Goal: Check status: Check status

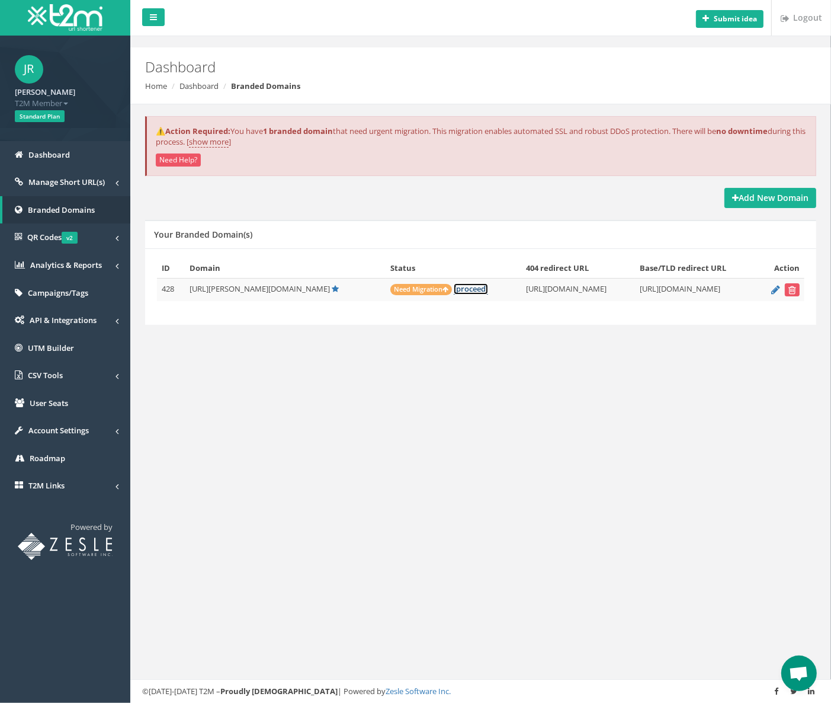
click at [454, 286] on link "[proceed]" at bounding box center [471, 288] width 34 height 11
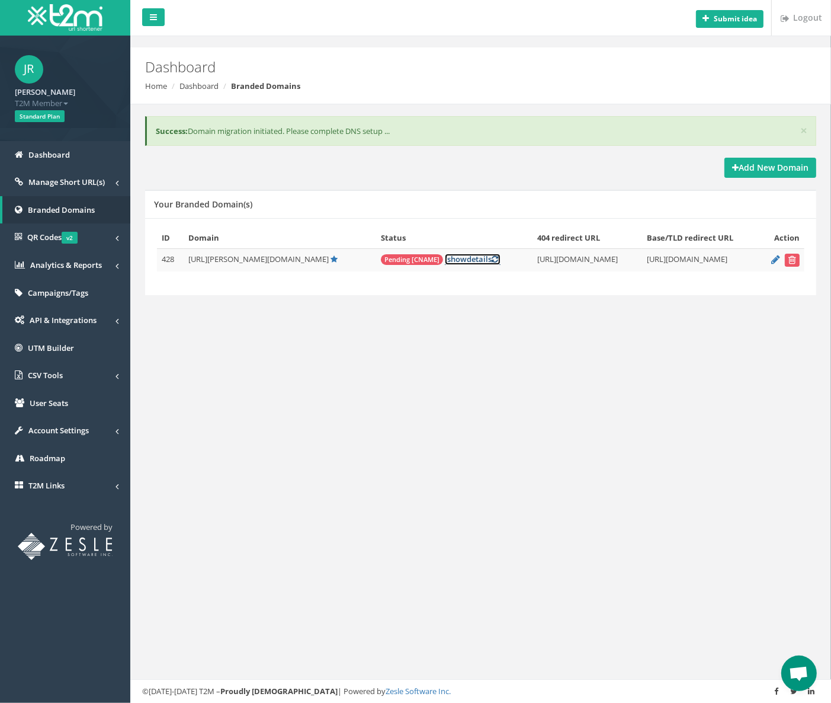
click at [445, 257] on link "[ show details ]" at bounding box center [473, 259] width 56 height 11
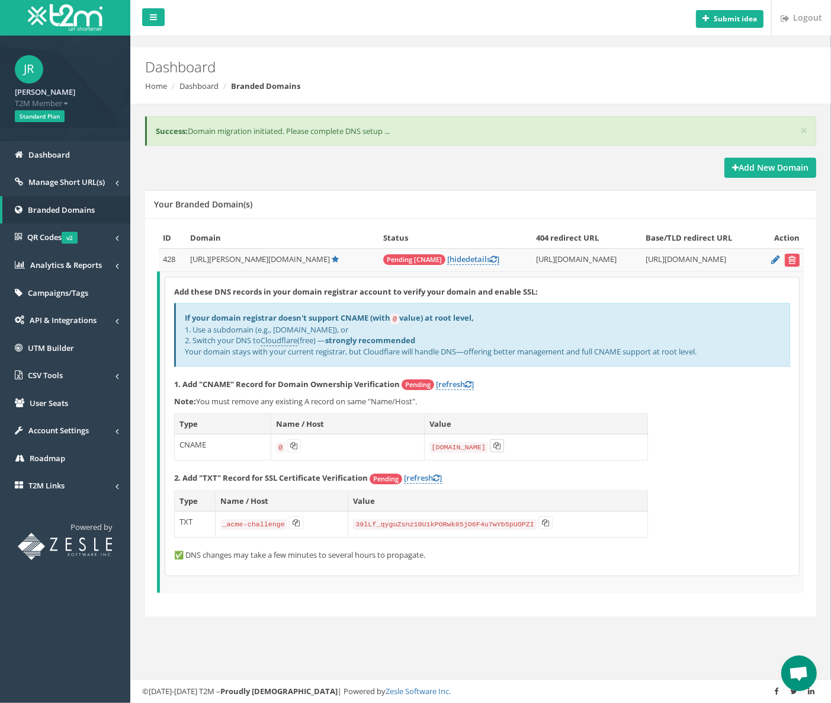
click at [494, 447] on icon at bounding box center [497, 445] width 7 height 7
click at [294, 521] on icon at bounding box center [296, 522] width 7 height 7
click at [542, 521] on icon at bounding box center [545, 522] width 7 height 7
click at [292, 445] on icon at bounding box center [293, 445] width 7 height 7
click at [460, 381] on link "[refresh ]" at bounding box center [455, 384] width 38 height 11
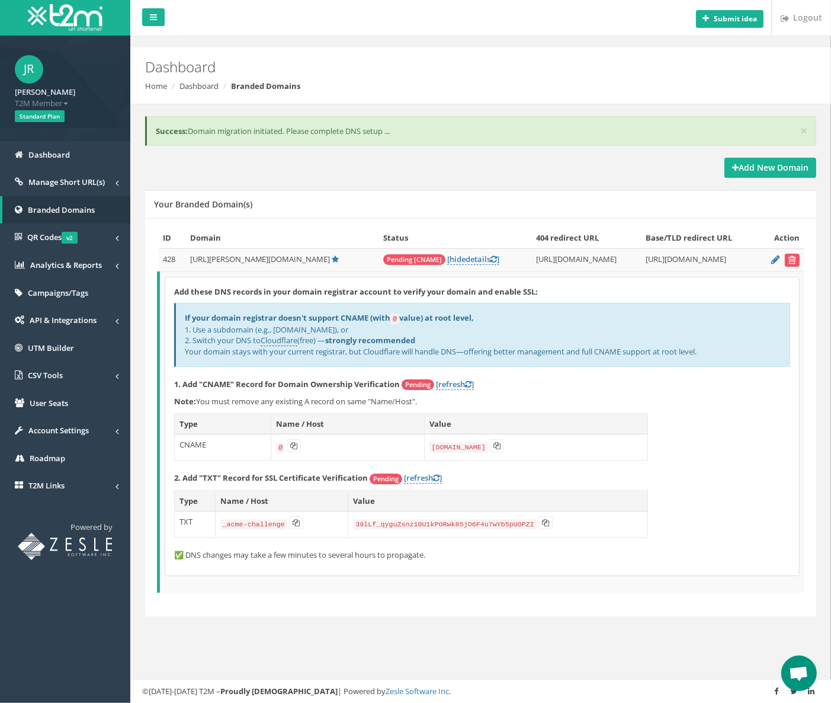
click at [389, 630] on div "× Success: Domain migration initiated. Please complete DNS setup ... Add New Do…" at bounding box center [480, 379] width 683 height 551
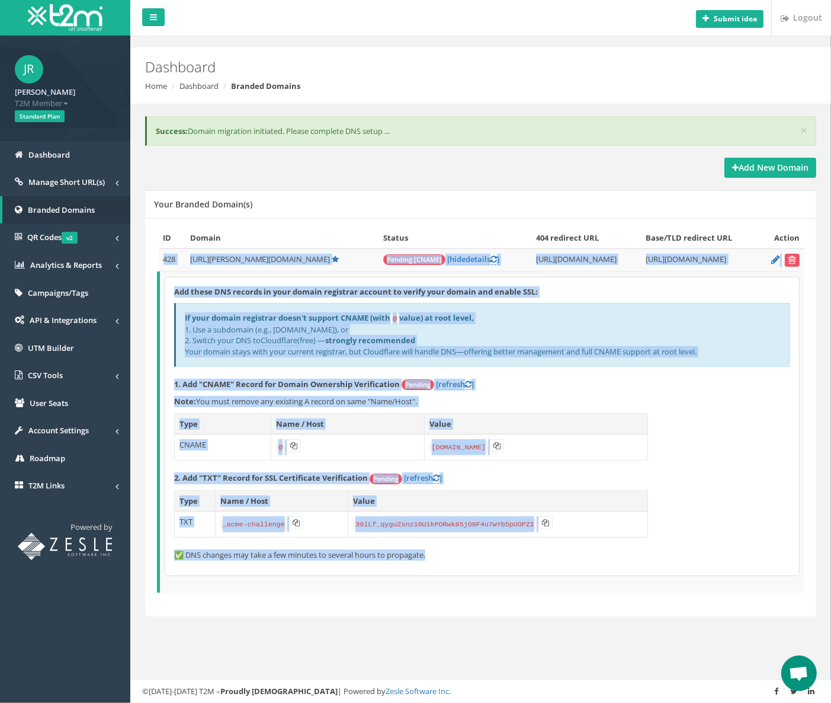
drag, startPoint x: 447, startPoint y: 552, endPoint x: 158, endPoint y: 260, distance: 411.1
click at [159, 260] on tbody "428 [URL][PERSON_NAME][DOMAIN_NAME] Pending [CNAME] hide details [URL][DOMAIN_N…" at bounding box center [482, 420] width 647 height 344
click at [698, 433] on div "Add these DNS records in your domain registrar account to verify your domain an…" at bounding box center [482, 426] width 634 height 298
click at [693, 344] on div "If your domain registrar doesn't support CNAME (with @ value) at root level, 1.…" at bounding box center [482, 334] width 616 height 63
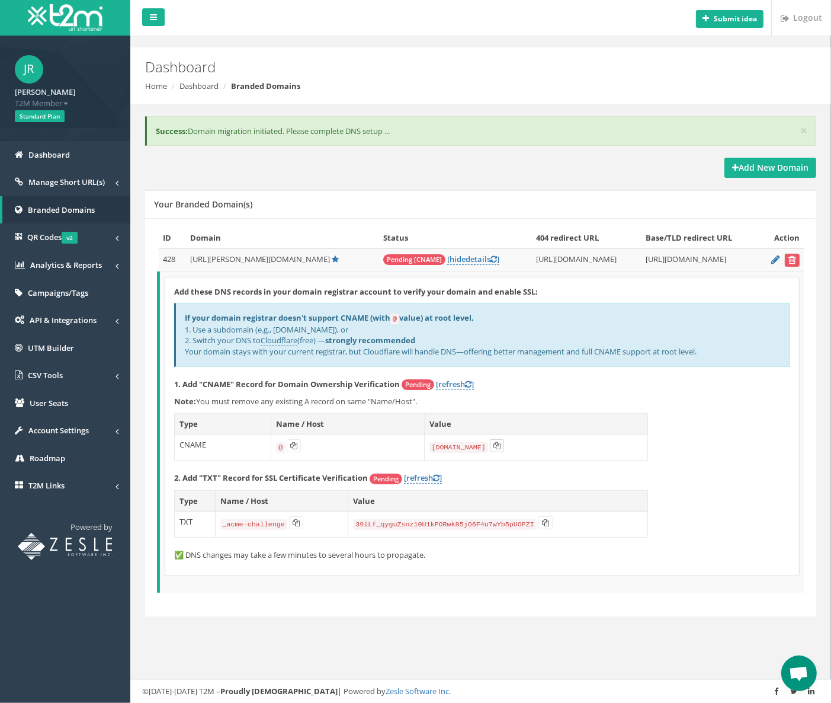
drag, startPoint x: 494, startPoint y: 445, endPoint x: 501, endPoint y: 443, distance: 7.5
click at [494, 445] on icon at bounding box center [497, 445] width 7 height 7
drag, startPoint x: 293, startPoint y: 520, endPoint x: 335, endPoint y: 511, distance: 43.1
click at [293, 520] on icon at bounding box center [296, 522] width 7 height 7
drag, startPoint x: 538, startPoint y: 520, endPoint x: 551, endPoint y: 513, distance: 14.3
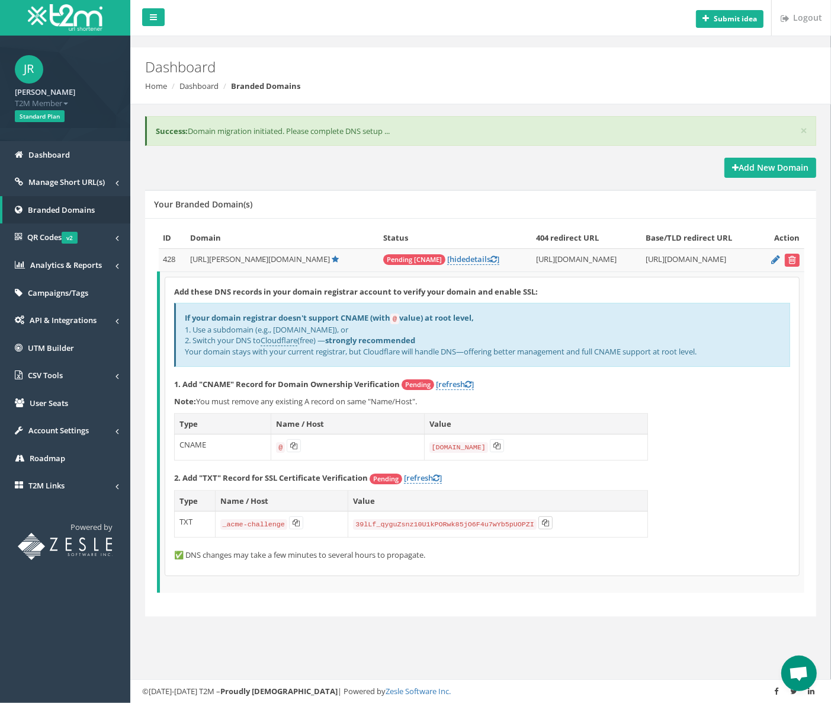
click at [539, 520] on button at bounding box center [546, 522] width 14 height 13
click at [455, 379] on link "[refresh ]" at bounding box center [455, 384] width 38 height 11
click at [382, 203] on div "Your Branded Domain(s)" at bounding box center [480, 204] width 671 height 28
click at [447, 257] on link "[ hide details ]" at bounding box center [473, 259] width 52 height 11
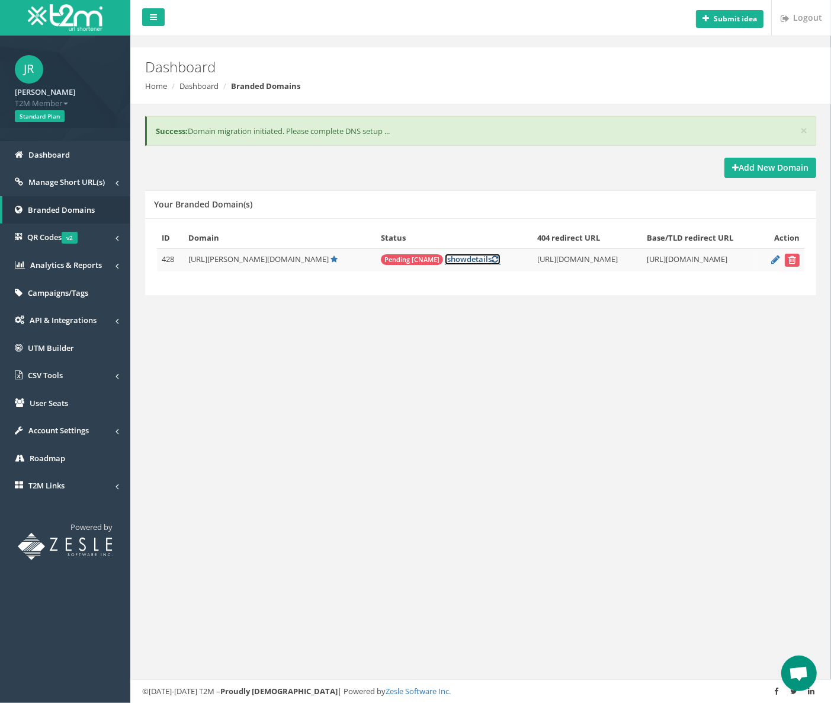
click at [445, 257] on link "[ show details ]" at bounding box center [473, 259] width 56 height 11
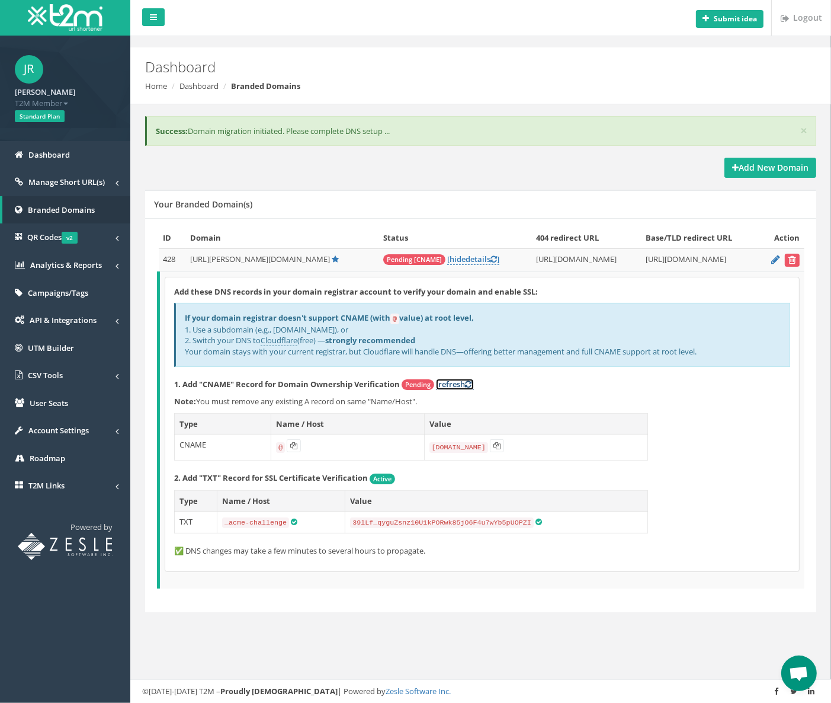
click at [453, 383] on link "[refresh ]" at bounding box center [455, 384] width 38 height 11
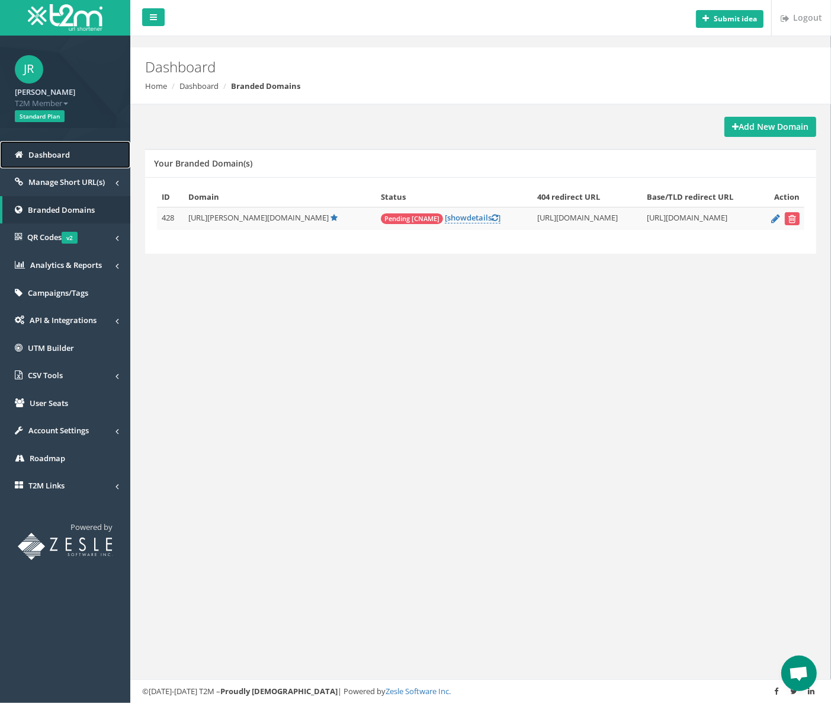
click at [46, 153] on span "Dashboard" at bounding box center [48, 154] width 41 height 11
click at [381, 216] on span "Pending [CNAME]" at bounding box center [412, 218] width 62 height 11
click at [445, 213] on link "[ show details ]" at bounding box center [473, 217] width 56 height 11
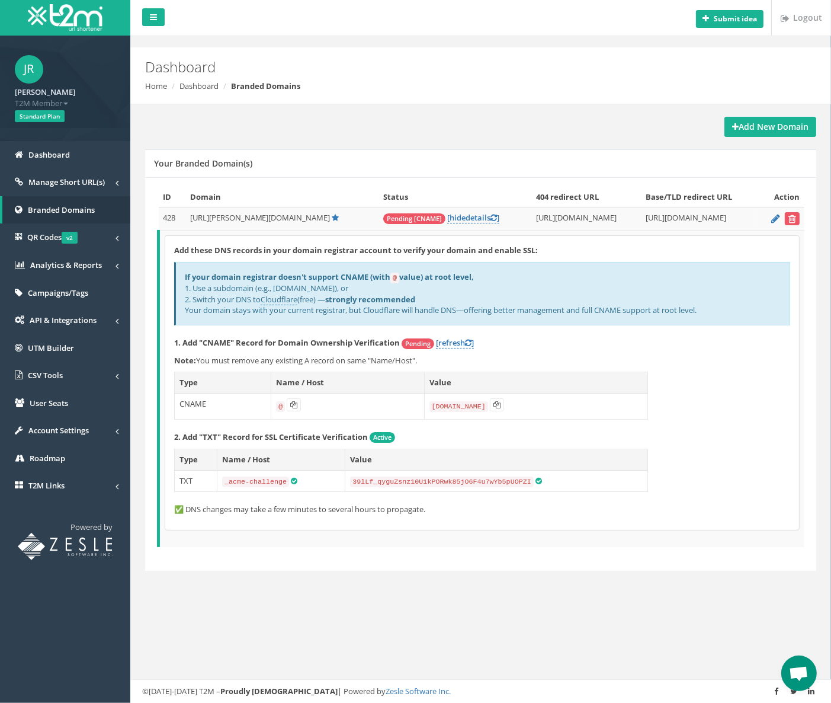
click at [421, 343] on span "Pending" at bounding box center [418, 343] width 33 height 11
click at [458, 340] on link "[refresh ]" at bounding box center [455, 342] width 38 height 11
click at [792, 670] on span "Open chat" at bounding box center [799, 674] width 20 height 17
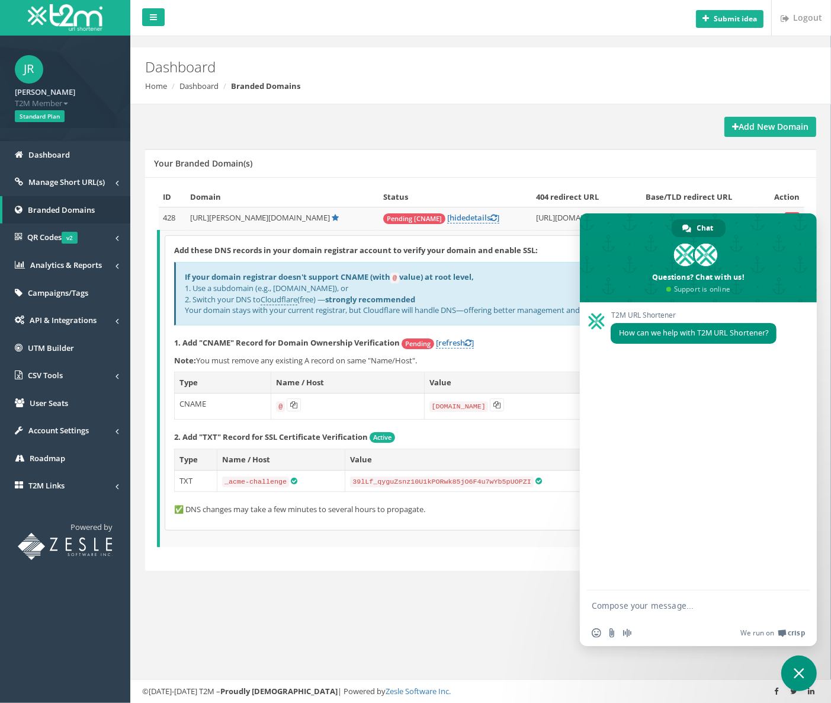
click at [800, 670] on span "Close chat" at bounding box center [799, 673] width 11 height 11
